Goal: Information Seeking & Learning: Find specific page/section

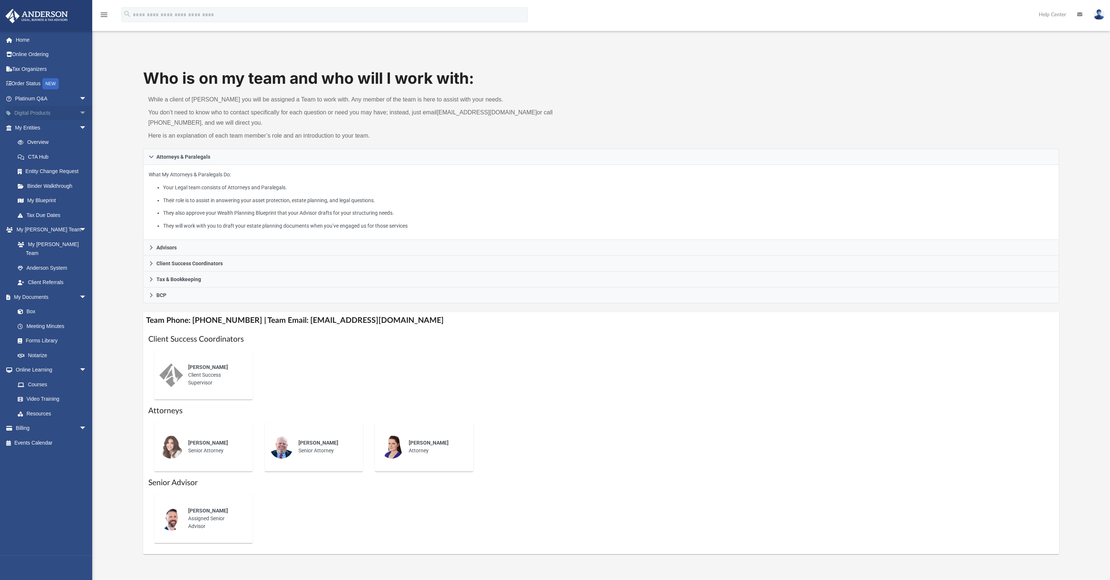
click at [27, 112] on link "Digital Products arrow_drop_down" at bounding box center [51, 113] width 93 height 15
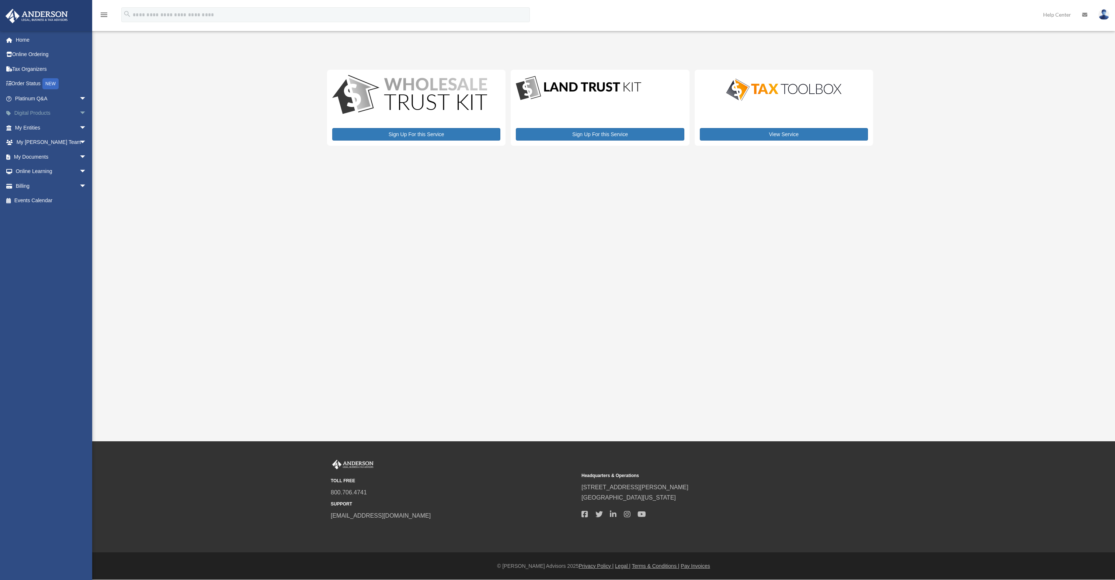
click at [35, 113] on link "Digital Products arrow_drop_down" at bounding box center [51, 113] width 93 height 15
click at [25, 40] on link "Home" at bounding box center [51, 39] width 93 height 15
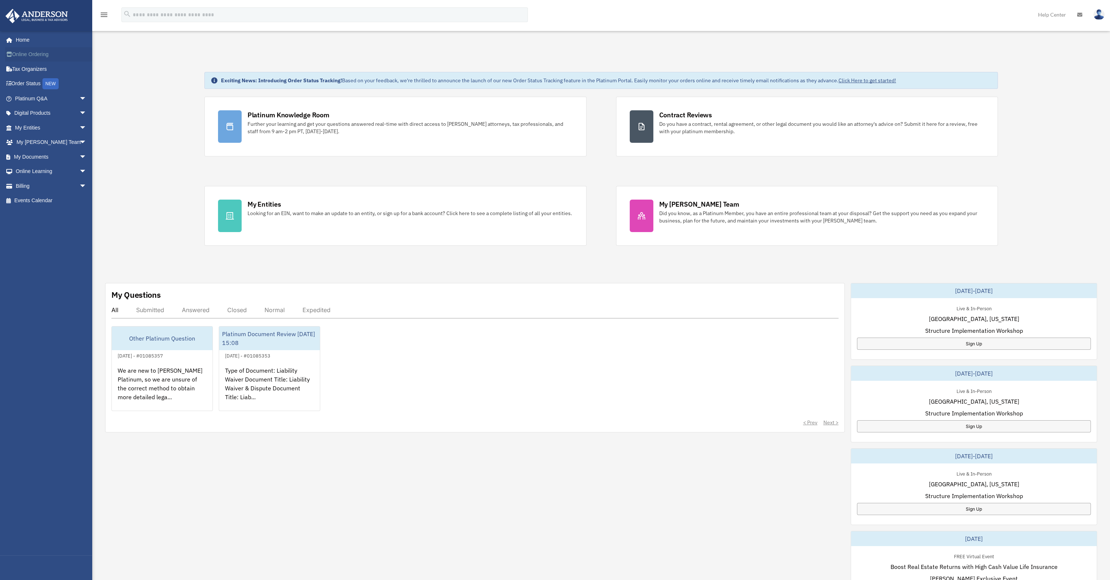
click at [30, 52] on link "Online Ordering" at bounding box center [51, 54] width 93 height 15
click at [79, 99] on span "arrow_drop_down" at bounding box center [86, 98] width 15 height 15
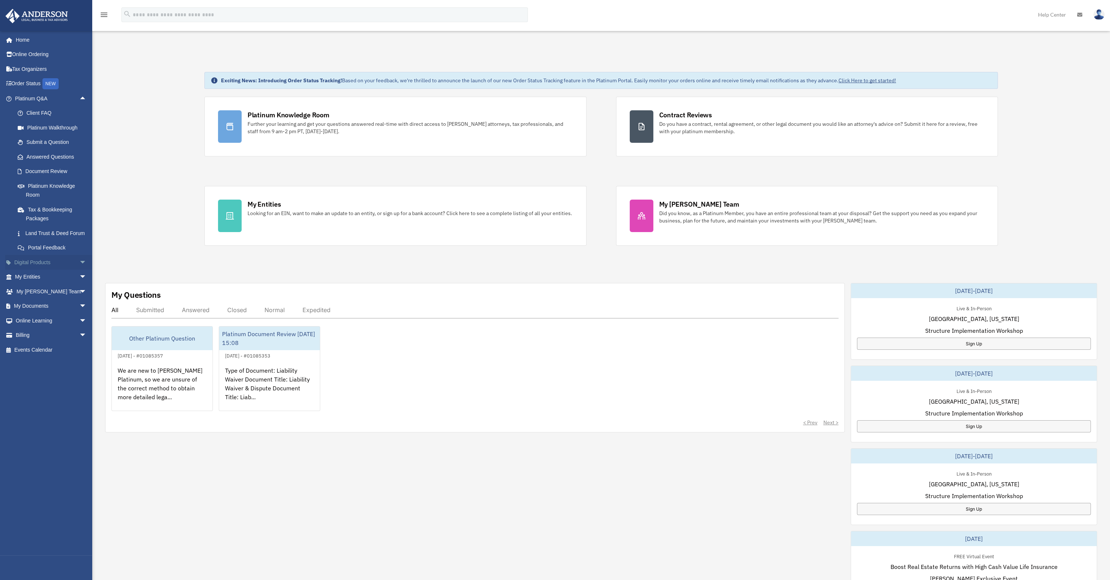
click at [26, 270] on link "Digital Products arrow_drop_down" at bounding box center [51, 262] width 93 height 15
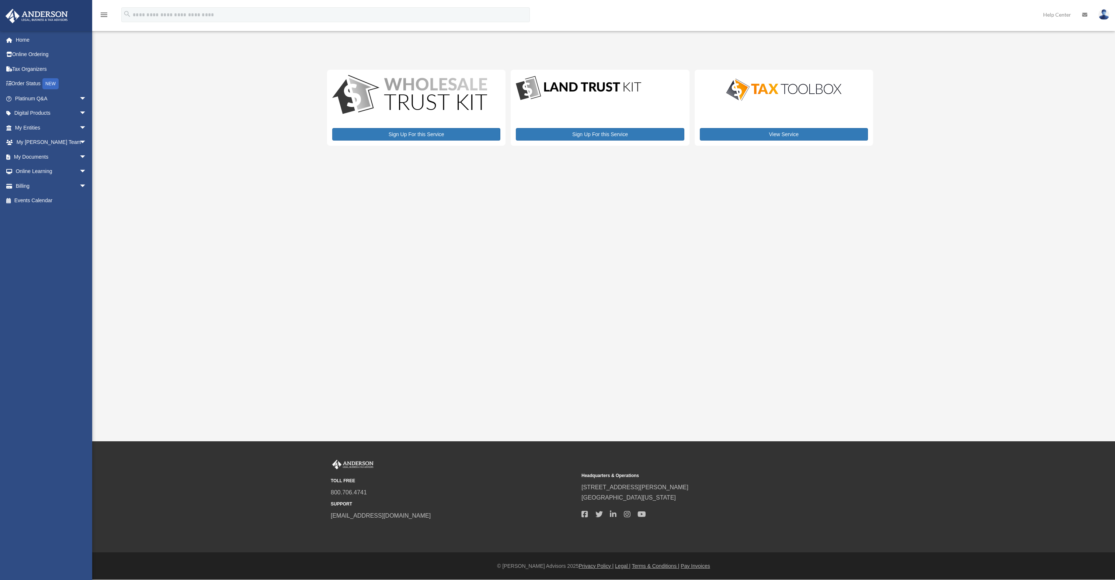
click at [789, 126] on div "View Service" at bounding box center [784, 108] width 178 height 76
click at [789, 134] on link "View Service" at bounding box center [784, 134] width 168 height 13
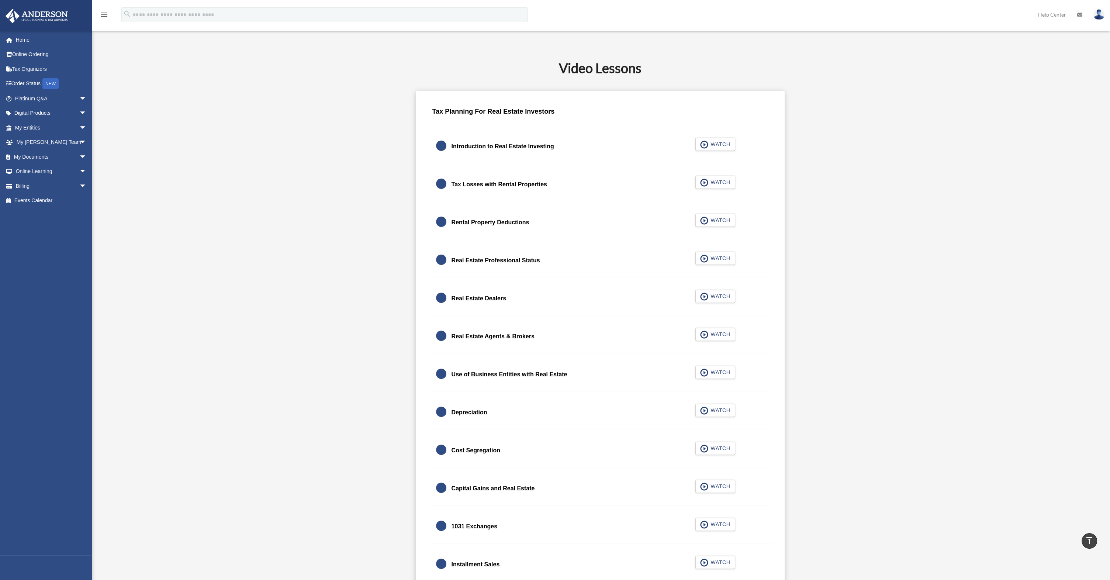
scroll to position [369, 0]
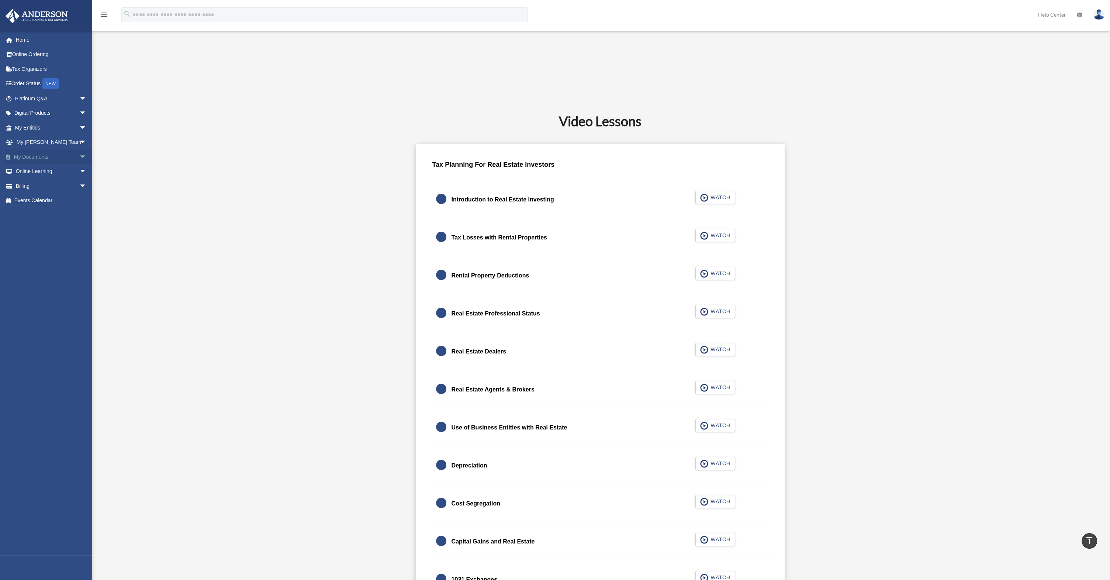
click at [35, 153] on link "My Documents arrow_drop_down" at bounding box center [51, 156] width 93 height 15
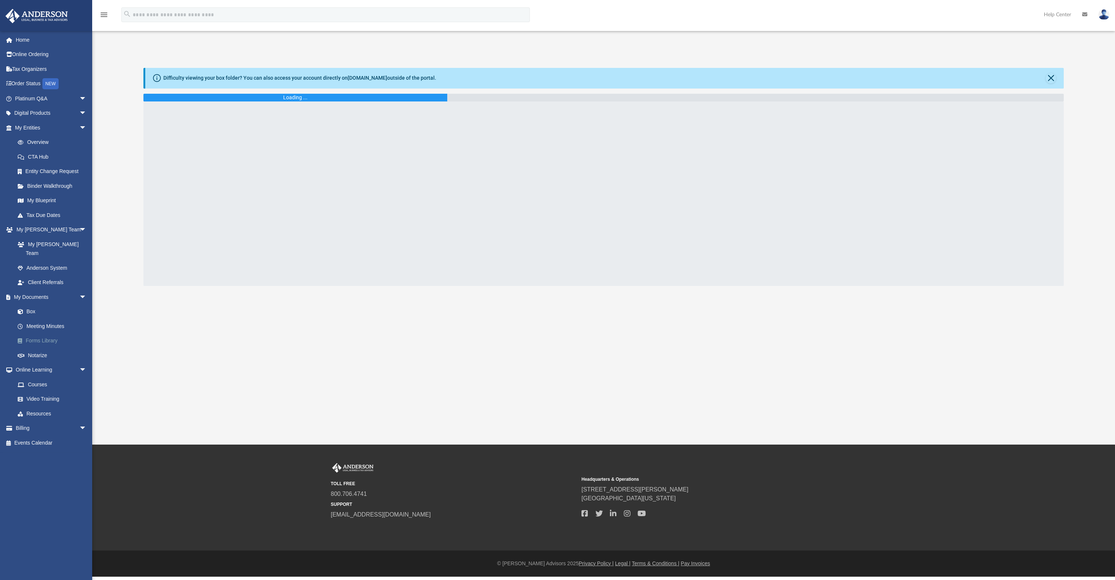
click at [44, 333] on link "Forms Library" at bounding box center [53, 340] width 87 height 15
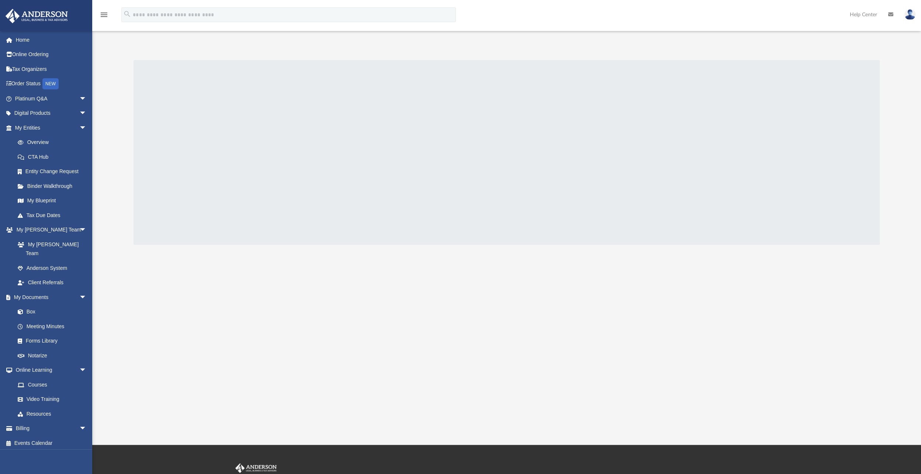
click at [223, 129] on div at bounding box center [506, 152] width 746 height 184
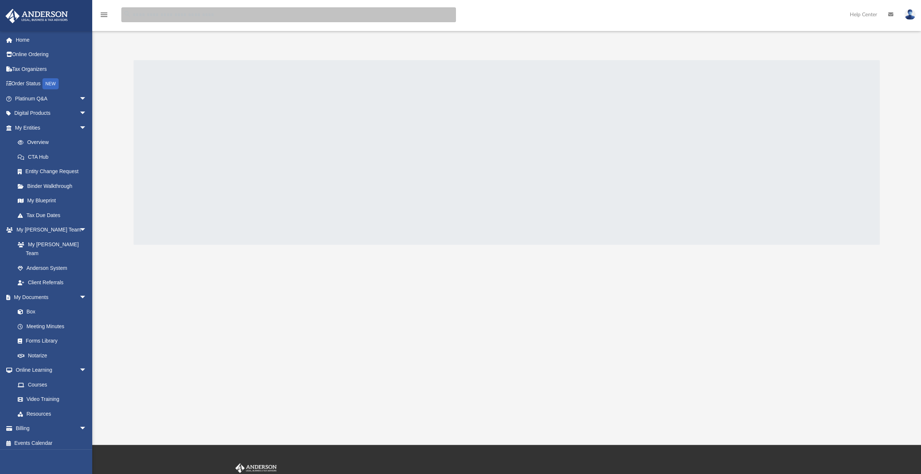
click at [212, 15] on input "search" at bounding box center [288, 14] width 334 height 15
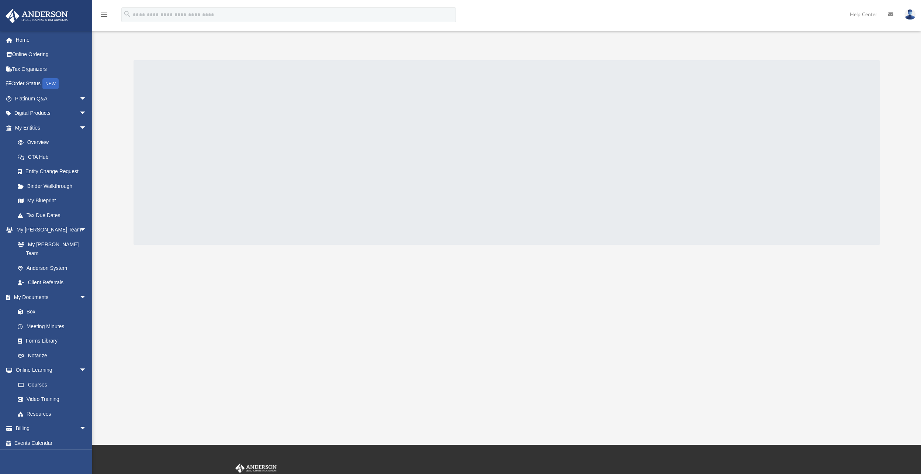
click at [226, 139] on div at bounding box center [506, 152] width 746 height 184
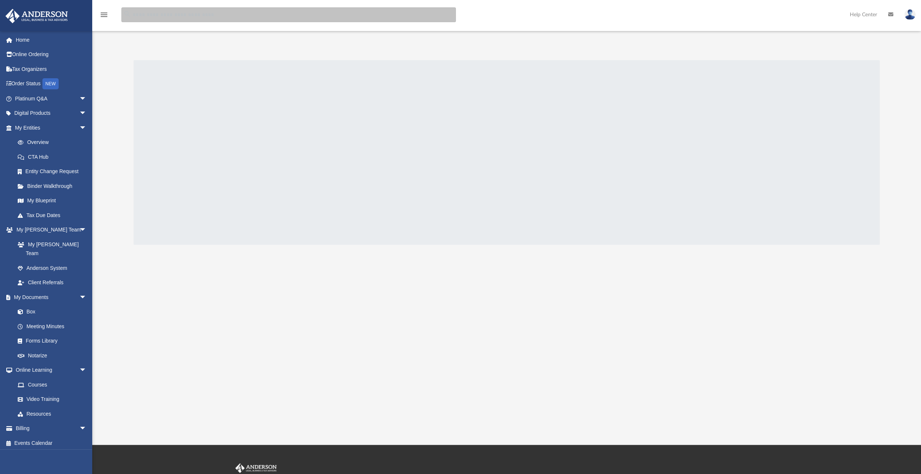
click at [242, 15] on input "search" at bounding box center [288, 14] width 334 height 15
type input "**********"
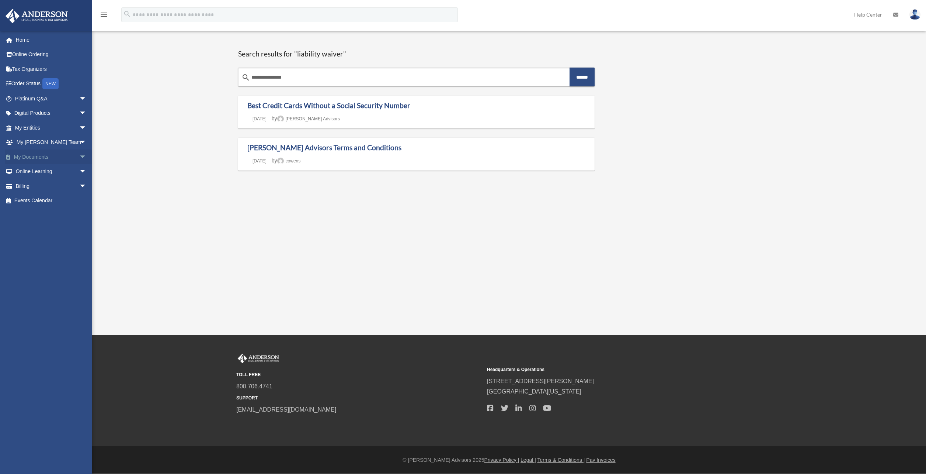
click at [39, 155] on link "My Documents arrow_drop_down" at bounding box center [51, 156] width 93 height 15
click at [79, 156] on span "arrow_drop_down" at bounding box center [86, 156] width 15 height 15
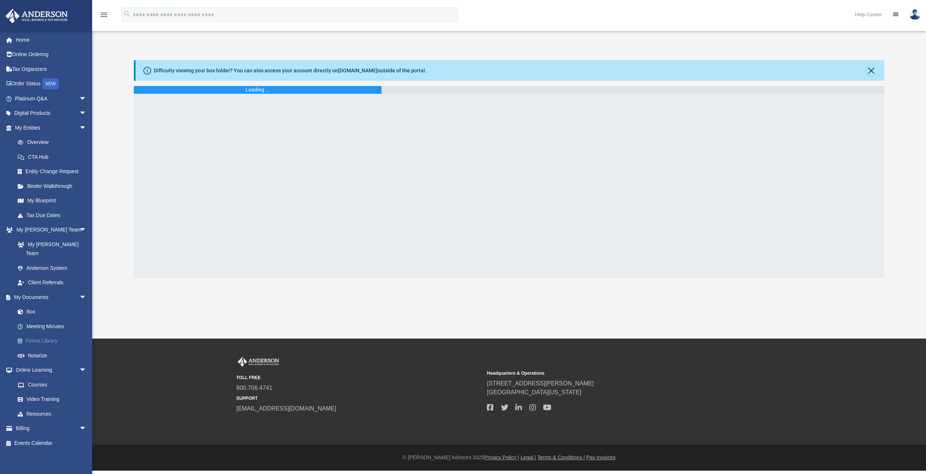
click at [60, 333] on link "Forms Library" at bounding box center [53, 340] width 87 height 15
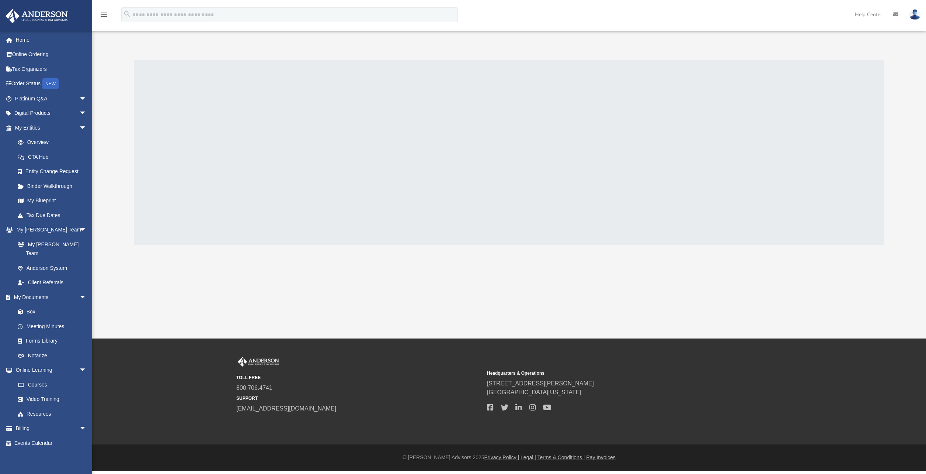
click at [517, 157] on div at bounding box center [509, 152] width 751 height 184
click at [540, 141] on div at bounding box center [509, 152] width 751 height 184
click at [545, 139] on div at bounding box center [509, 152] width 751 height 184
click at [547, 139] on div at bounding box center [509, 152] width 751 height 184
click at [548, 139] on div at bounding box center [509, 152] width 751 height 184
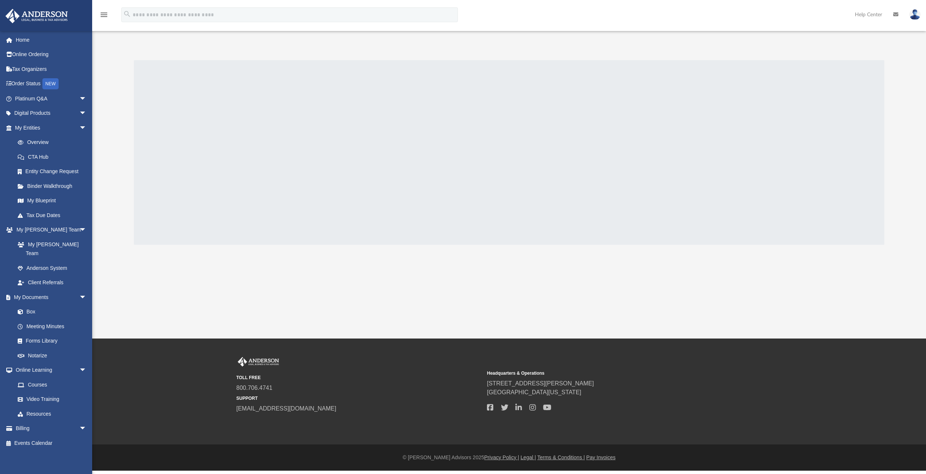
click at [914, 11] on img at bounding box center [915, 14] width 11 height 11
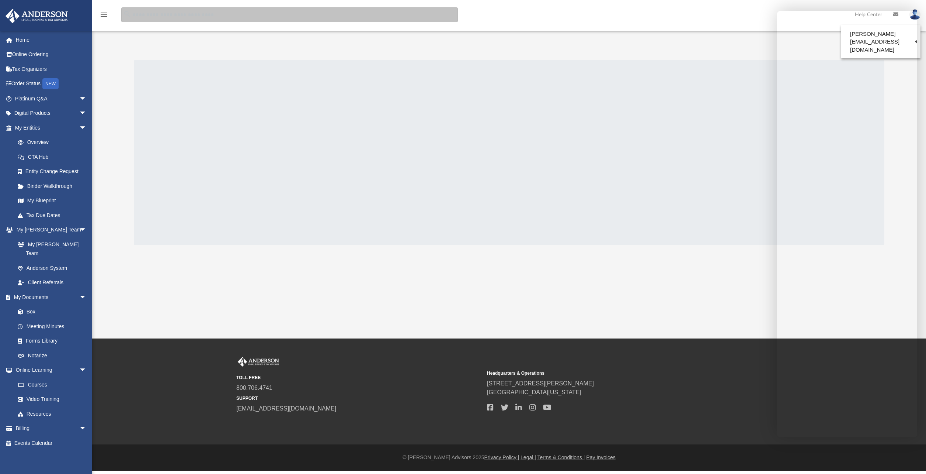
drag, startPoint x: 150, startPoint y: 35, endPoint x: 146, endPoint y: 49, distance: 15.1
click at [150, 35] on div "menu search Site Menu add [PERSON_NAME][EMAIL_ADDRESS][DOMAIN_NAME] My Profile …" at bounding box center [463, 169] width 926 height 338
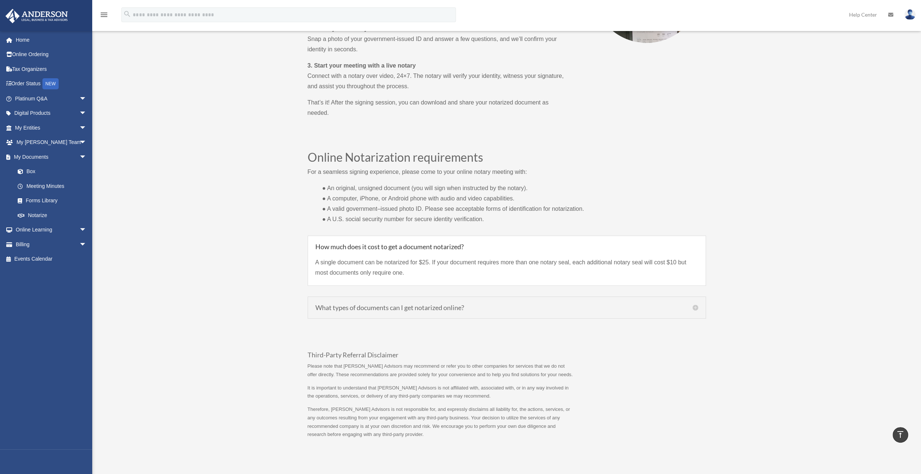
scroll to position [443, 0]
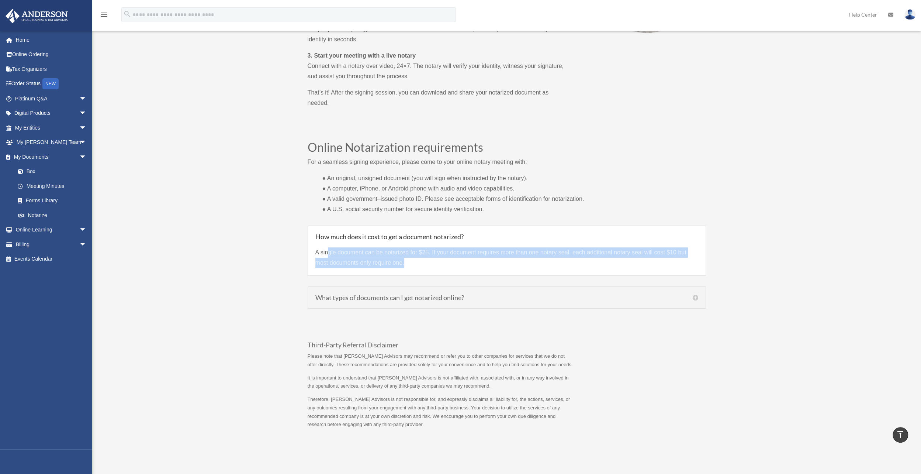
drag, startPoint x: 328, startPoint y: 265, endPoint x: 720, endPoint y: 277, distance: 392.2
click at [720, 277] on div "Notarize your documents in a matter of minutes Notarize is the leader in online…" at bounding box center [506, 31] width 829 height 893
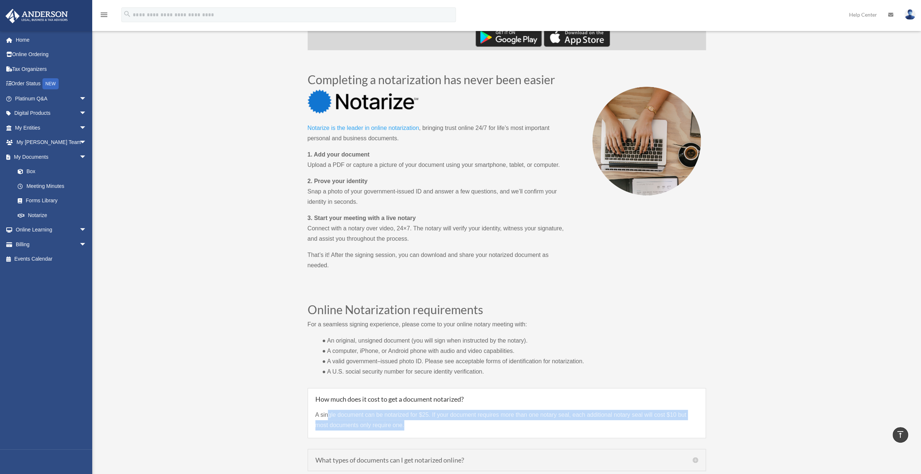
scroll to position [221, 0]
